Goal: Find specific page/section: Find specific page/section

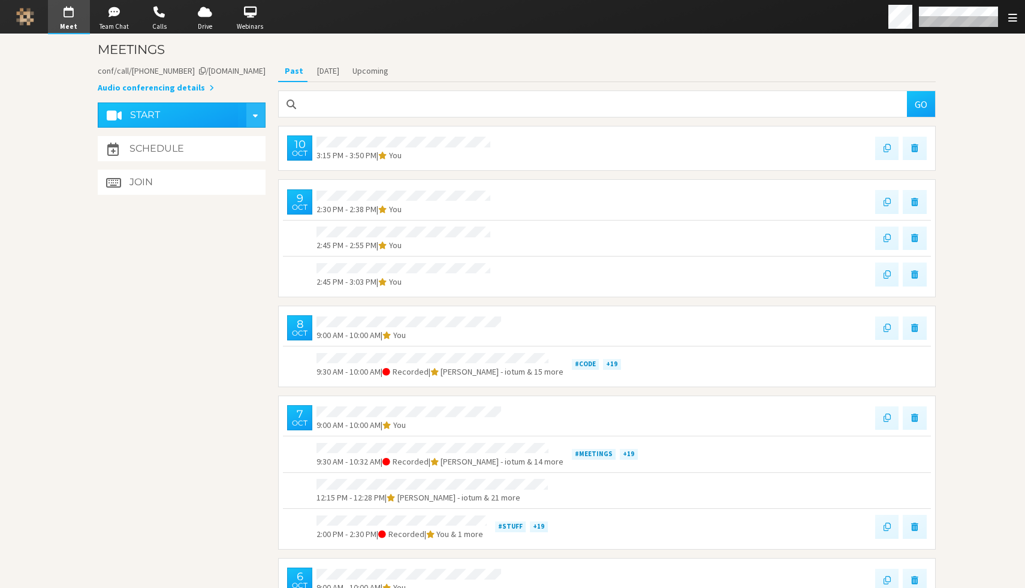
click at [165, 12] on span "button" at bounding box center [159, 11] width 42 height 19
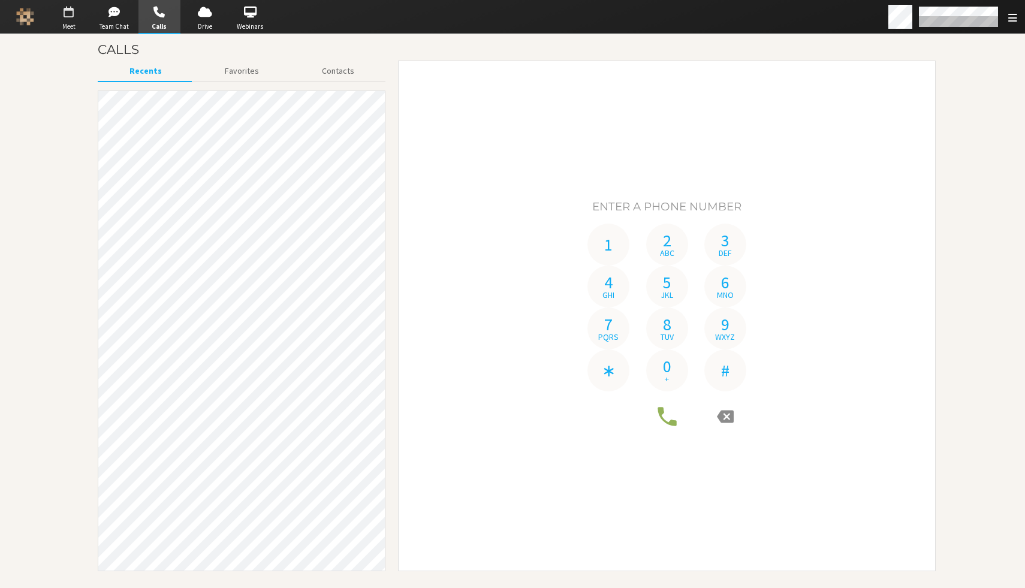
click at [59, 22] on span "Meet" at bounding box center [69, 27] width 42 height 10
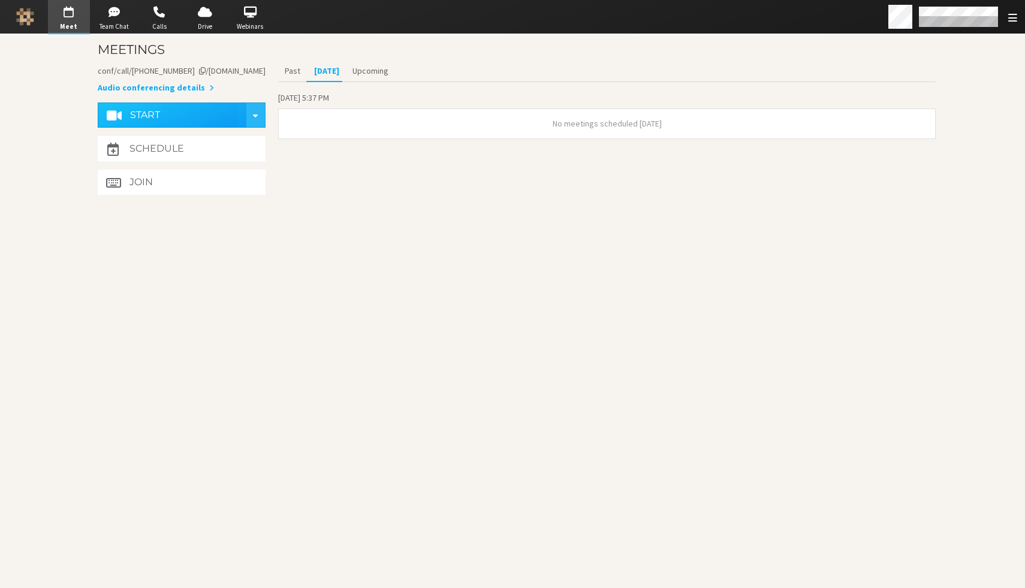
click at [51, 68] on main "Meetings Meeting link [DOMAIN_NAME]/conf/call/8256137 Audio conferencing detail…" at bounding box center [512, 311] width 1025 height 554
click at [270, 75] on div "Meeting link [DOMAIN_NAME]/conf/call/8256137 Audio conferencing details Start S…" at bounding box center [516, 130] width 855 height 138
click at [284, 73] on button "Past" at bounding box center [292, 71] width 29 height 21
